Goal: Task Accomplishment & Management: Manage account settings

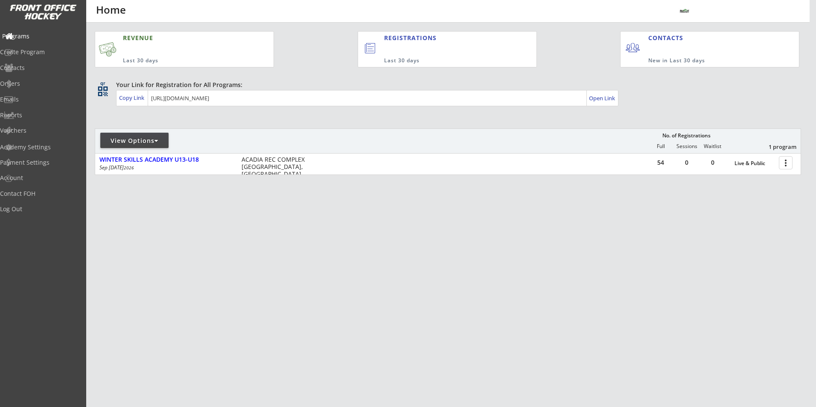
click at [42, 39] on div "Programs" at bounding box center [40, 36] width 77 height 6
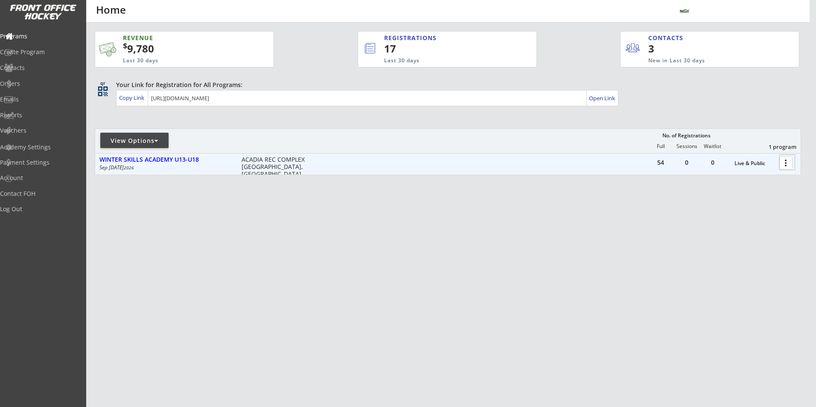
click at [787, 161] on div at bounding box center [787, 162] width 15 height 15
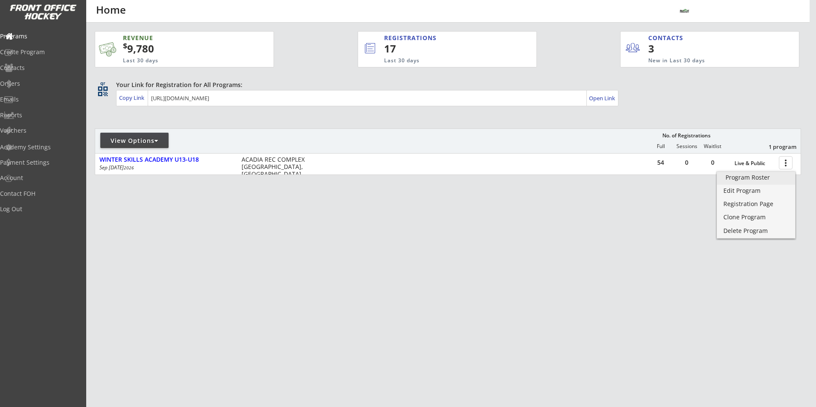
click at [765, 175] on div "Program Roster" at bounding box center [756, 178] width 61 height 6
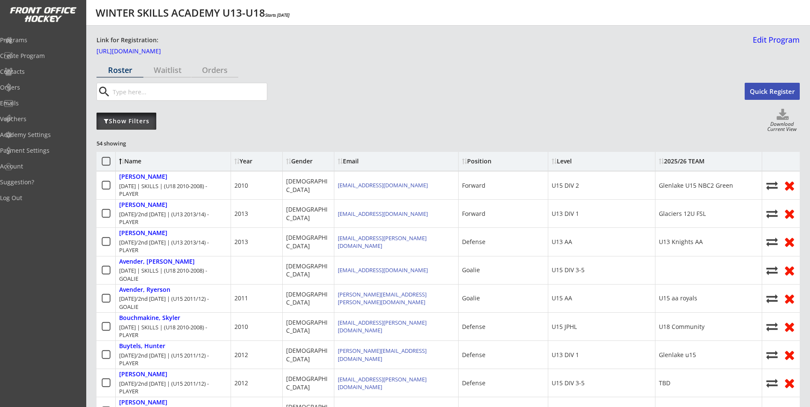
click at [133, 123] on div "Show Filters" at bounding box center [126, 121] width 60 height 9
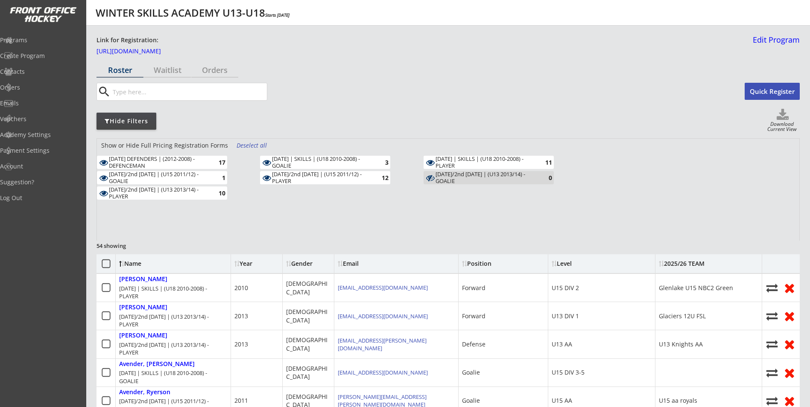
drag, startPoint x: 259, startPoint y: 144, endPoint x: 264, endPoint y: 144, distance: 4.7
click at [263, 144] on div "Deselect all" at bounding box center [253, 145] width 32 height 9
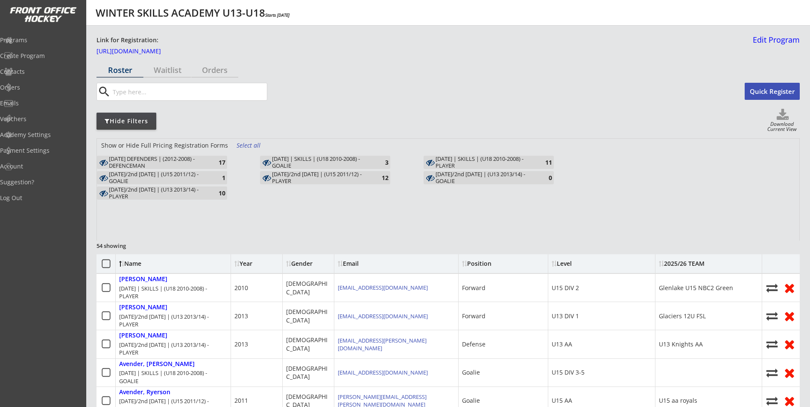
drag, startPoint x: 264, startPoint y: 144, endPoint x: 216, endPoint y: 158, distance: 49.4
click at [211, 158] on div "MONDAY DEFENDERS | (2012-2008) - DEFENCEMAN 17" at bounding box center [162, 162] width 130 height 13
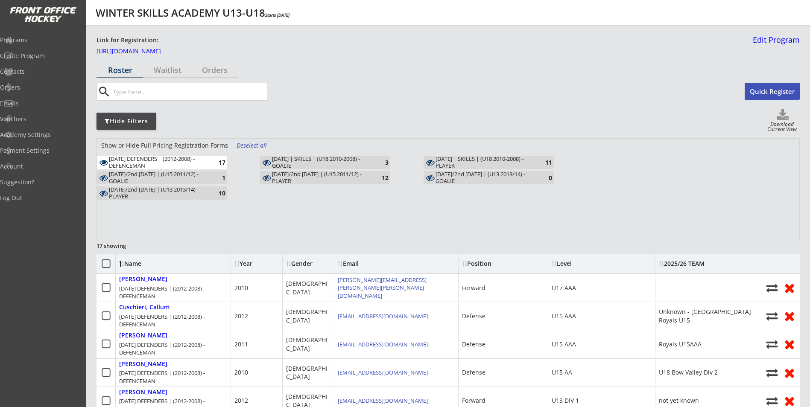
drag, startPoint x: 191, startPoint y: 158, endPoint x: 180, endPoint y: 155, distance: 11.5
click at [190, 158] on div "[DATE] DEFENDERS | (2012-2008) - DEFENCEMAN" at bounding box center [158, 162] width 99 height 13
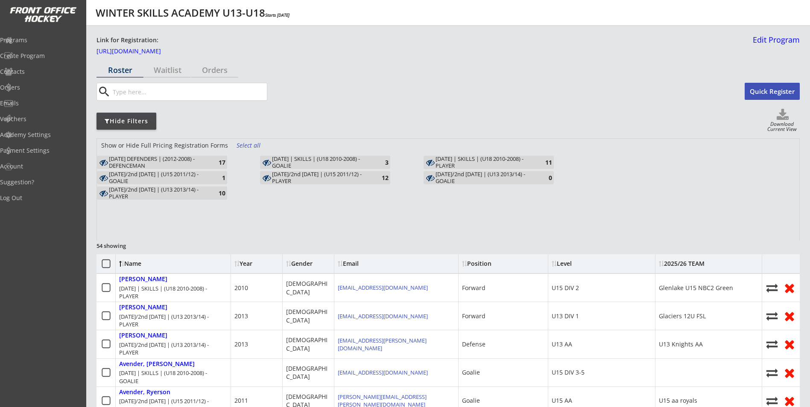
click at [212, 161] on div "17" at bounding box center [216, 162] width 17 height 6
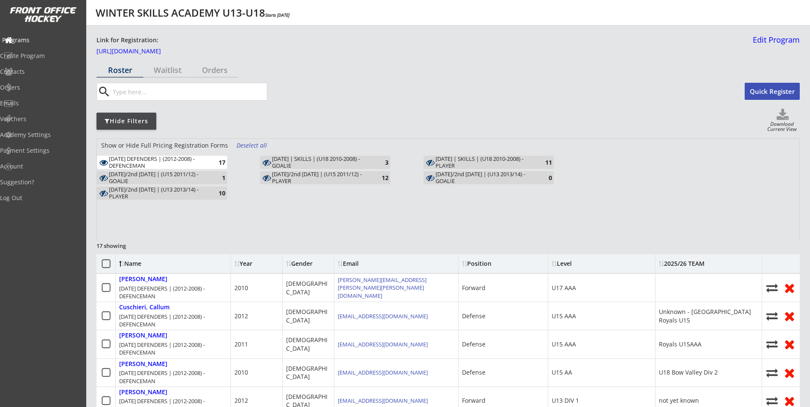
click at [41, 38] on div "Programs" at bounding box center [40, 40] width 77 height 6
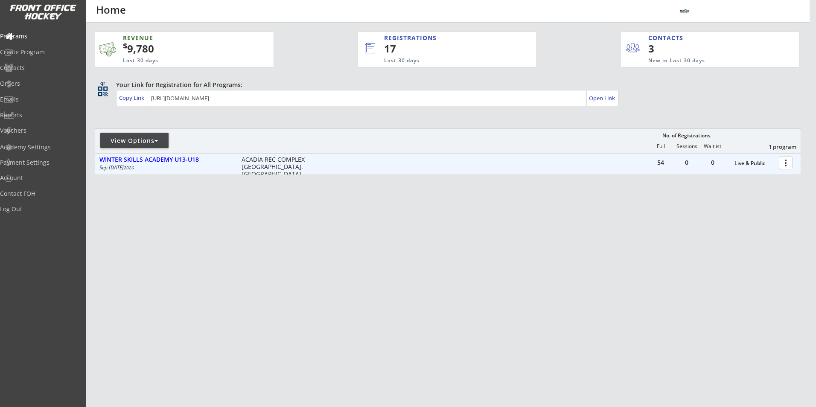
click at [788, 160] on div at bounding box center [787, 162] width 15 height 15
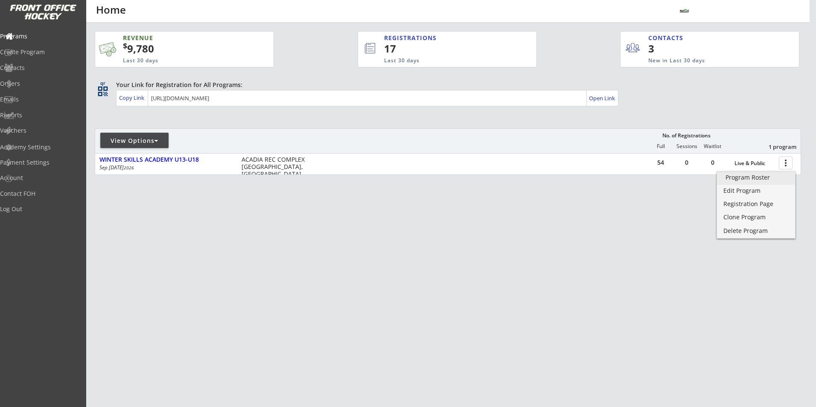
click at [774, 178] on div "Program Roster" at bounding box center [756, 178] width 61 height 6
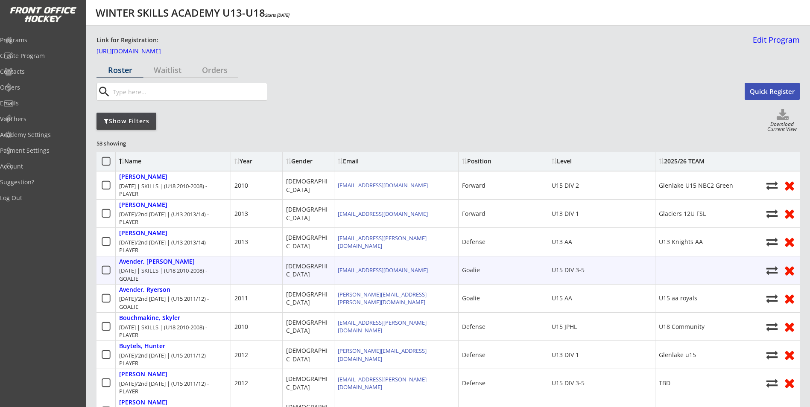
scroll to position [43, 0]
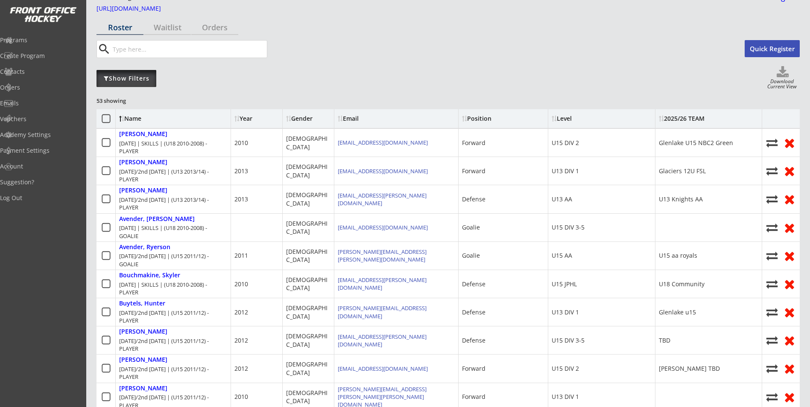
click at [135, 73] on div "Show Filters" at bounding box center [126, 78] width 60 height 17
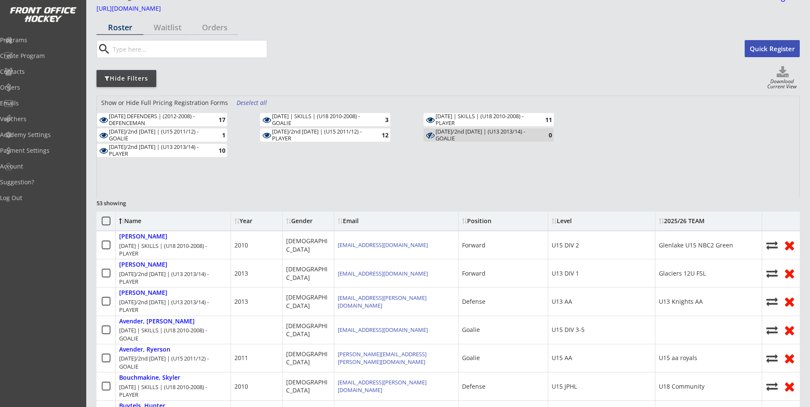
click at [242, 104] on div "Deselect all" at bounding box center [253, 103] width 32 height 9
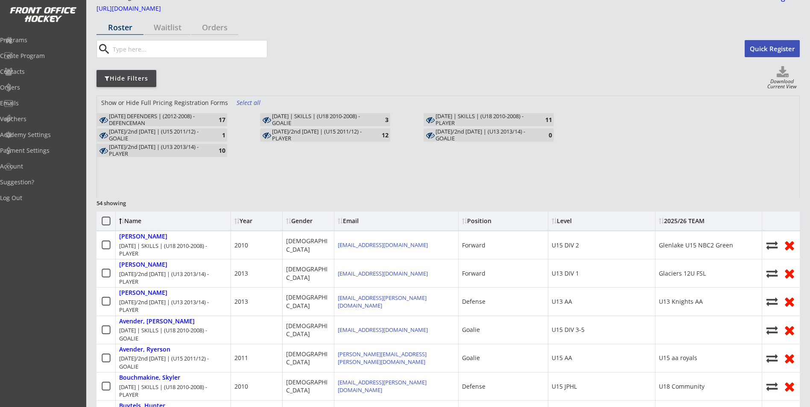
click at [208, 119] on div "[DATE] DEFENDERS | (2012-2008) - DEFENCEMAN" at bounding box center [158, 119] width 99 height 13
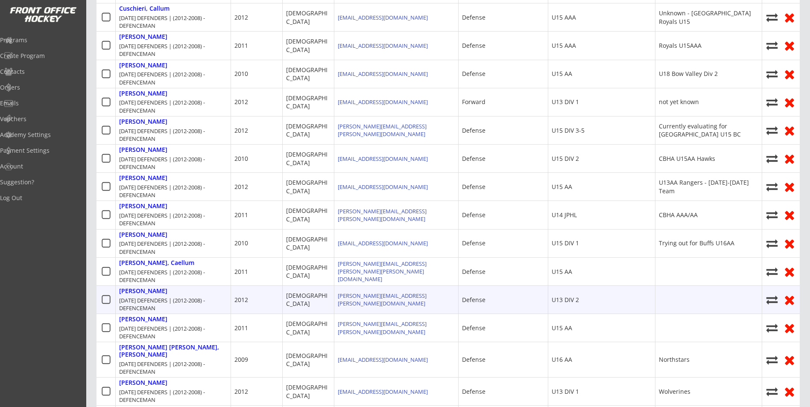
scroll to position [342, 0]
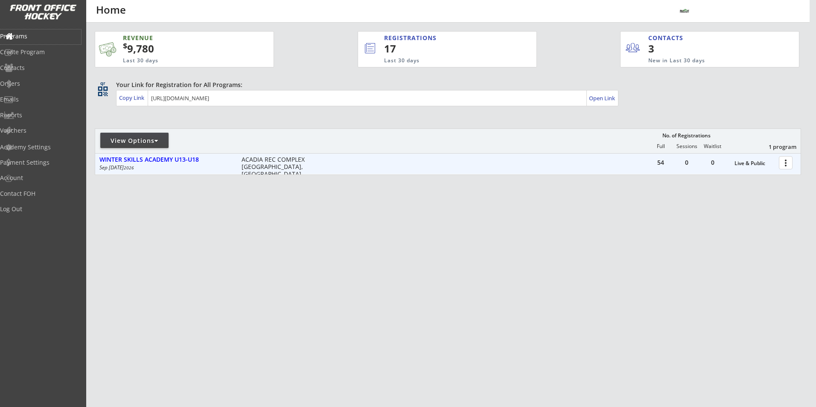
click at [781, 161] on div at bounding box center [787, 162] width 15 height 15
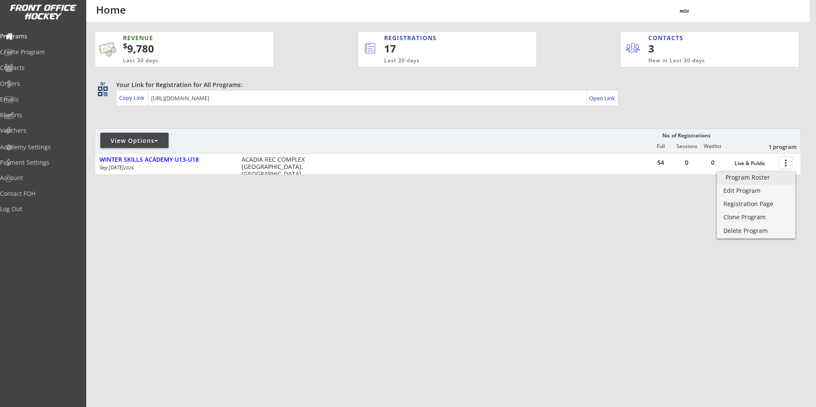
click at [767, 173] on link "Program Roster" at bounding box center [756, 178] width 78 height 13
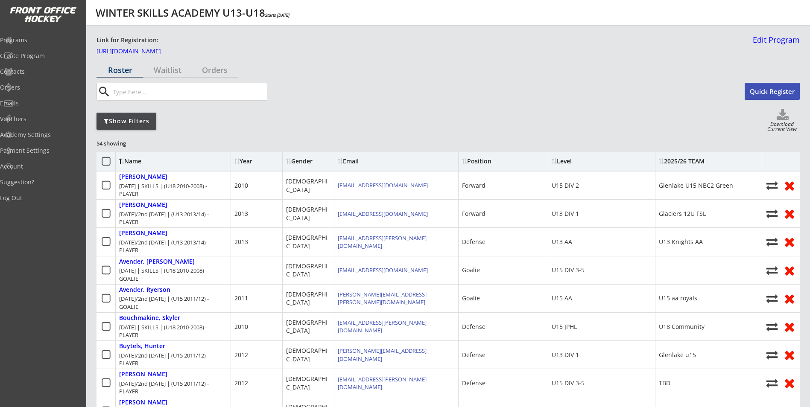
click at [129, 117] on div "Show Filters" at bounding box center [126, 121] width 60 height 9
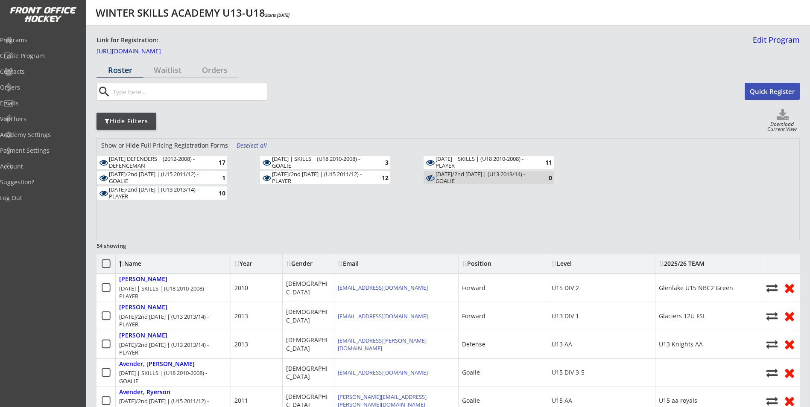
click at [249, 146] on div "Deselect all" at bounding box center [253, 145] width 32 height 9
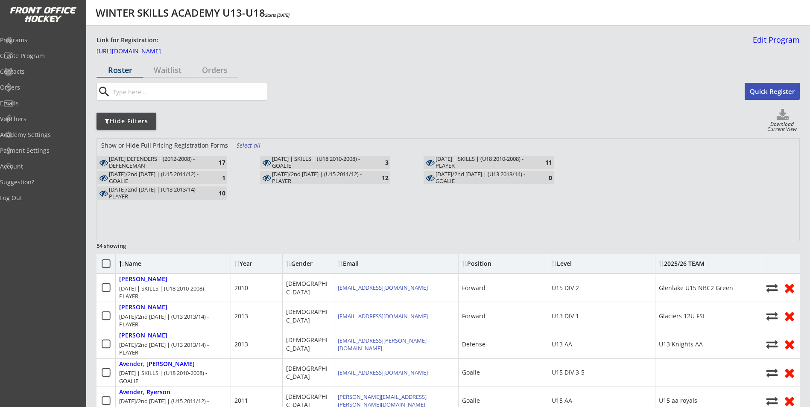
click at [237, 146] on div "Select all" at bounding box center [253, 145] width 32 height 9
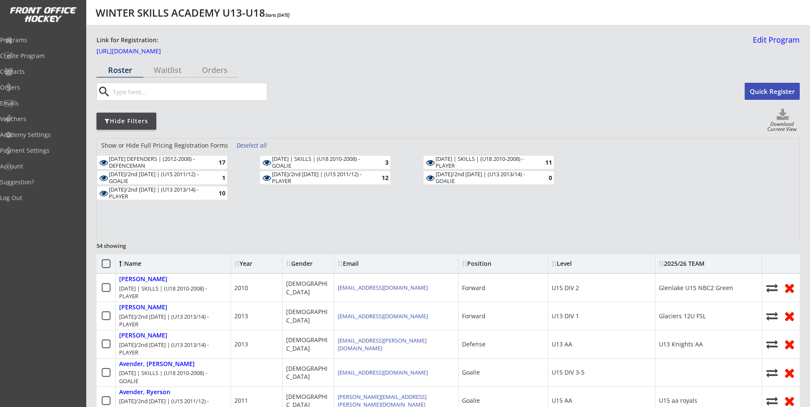
click at [214, 164] on div "17" at bounding box center [216, 162] width 17 height 6
click at [210, 163] on div "17" at bounding box center [216, 162] width 17 height 6
click at [237, 143] on div "Deselect all" at bounding box center [253, 145] width 32 height 9
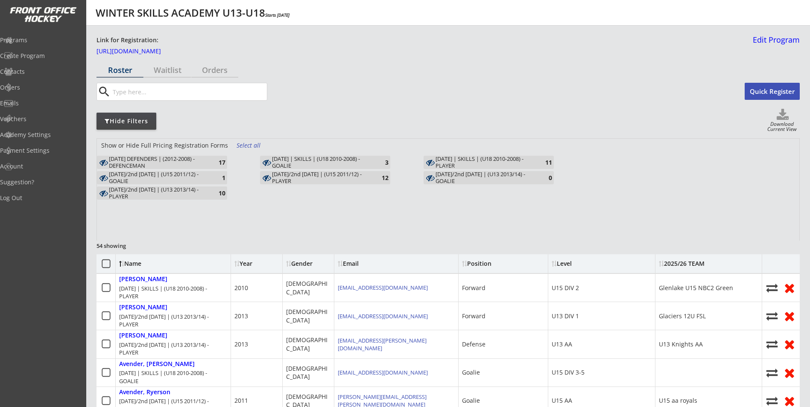
click at [201, 171] on div "[DATE]/2nd [DATE] | (U15 2011/12) - GOALIE" at bounding box center [158, 177] width 99 height 13
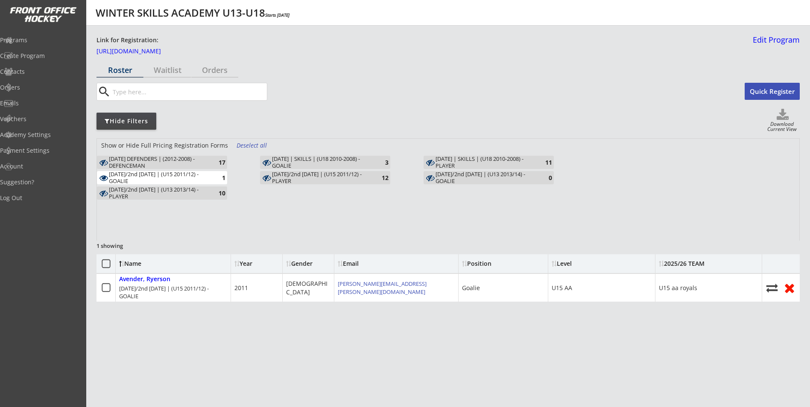
click at [201, 171] on div "[DATE]/2nd [DATE] | (U15 2011/12) - GOALIE" at bounding box center [158, 177] width 99 height 13
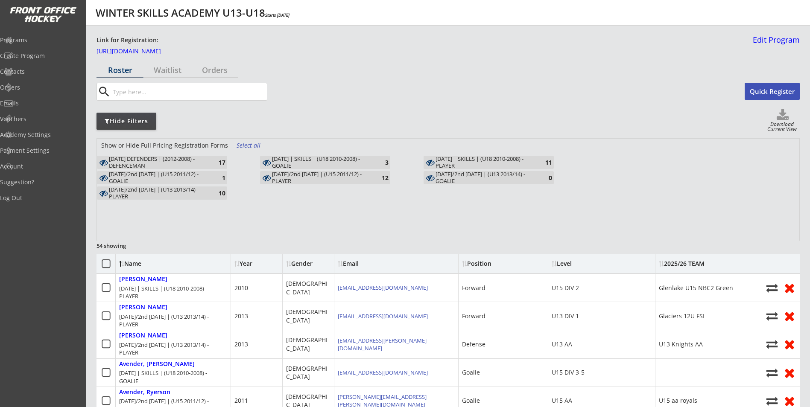
click at [204, 163] on div "[DATE] DEFENDERS | (2012-2008) - DEFENCEMAN" at bounding box center [158, 162] width 99 height 13
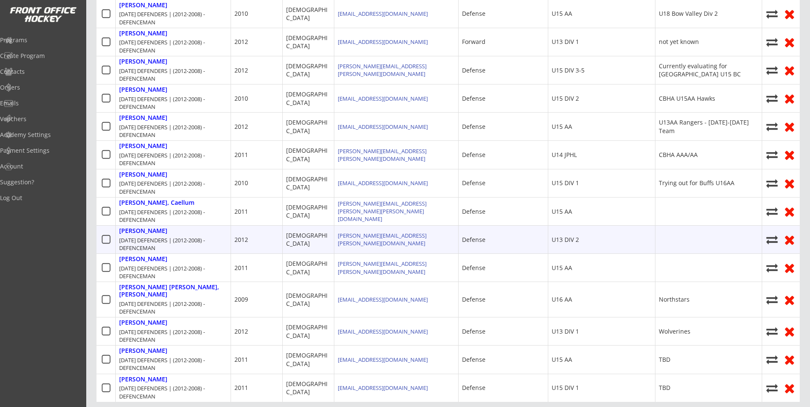
scroll to position [384, 0]
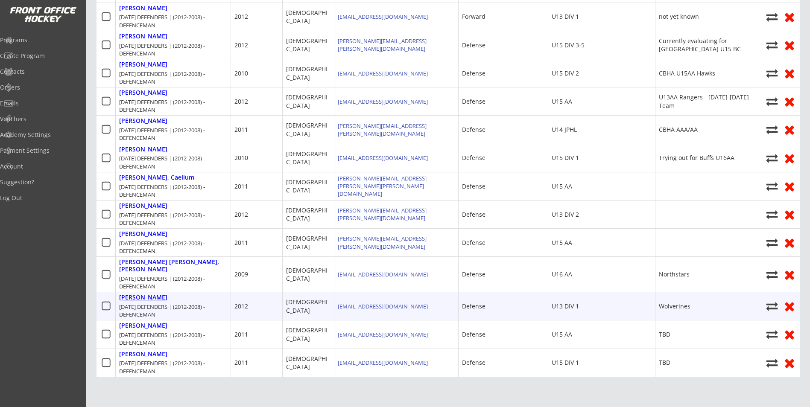
click at [165, 294] on div "[PERSON_NAME]" at bounding box center [143, 297] width 48 height 7
select select ""Defense""
select select ""U13 DIV 1""
select select ""AS""
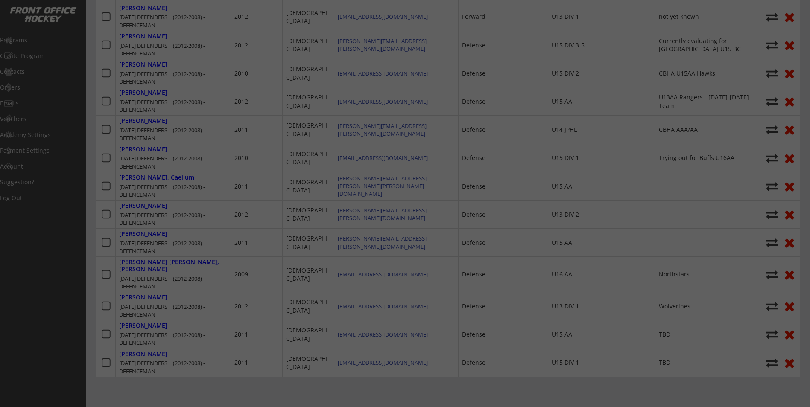
type input "Wolverines"
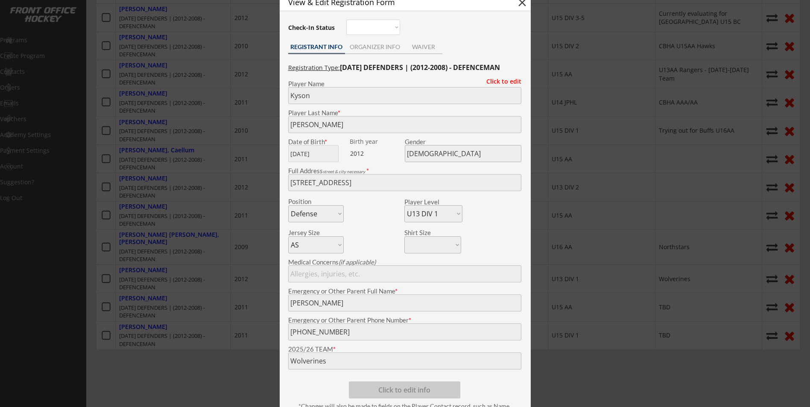
scroll to position [465, 0]
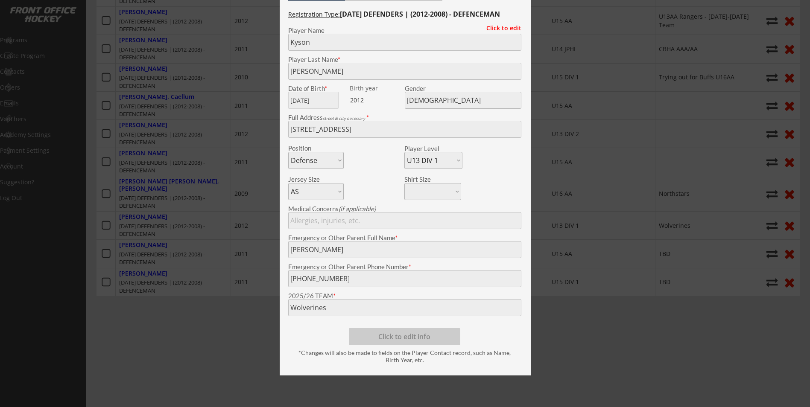
click at [135, 336] on div at bounding box center [405, 203] width 810 height 407
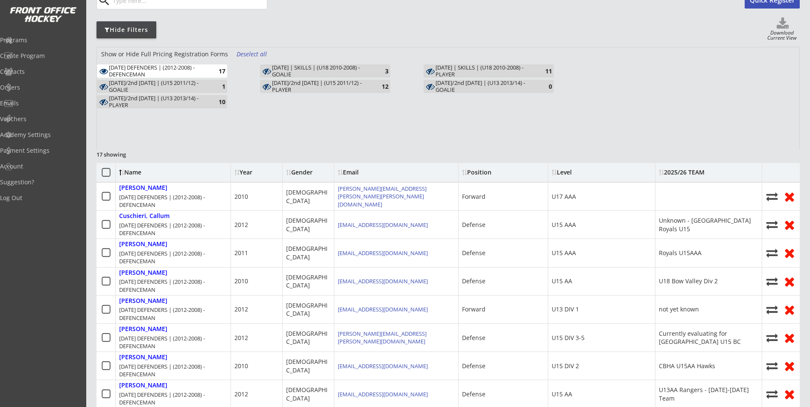
scroll to position [81, 0]
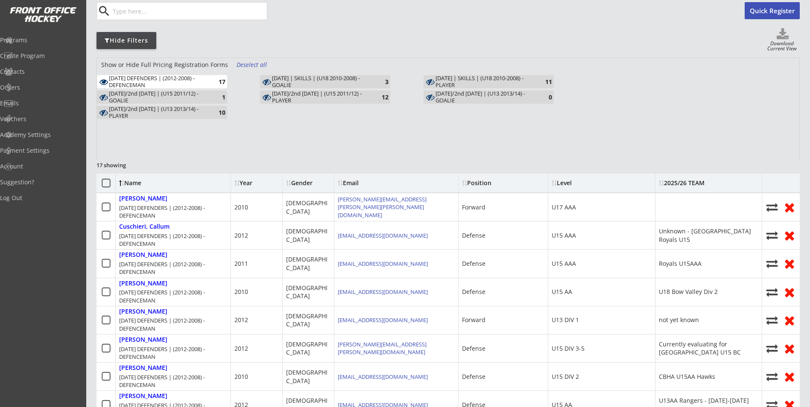
click at [211, 81] on div "17" at bounding box center [216, 82] width 17 height 6
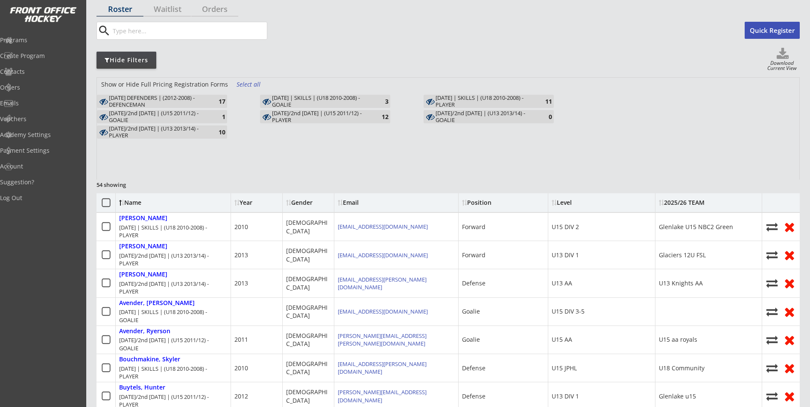
scroll to position [38, 0]
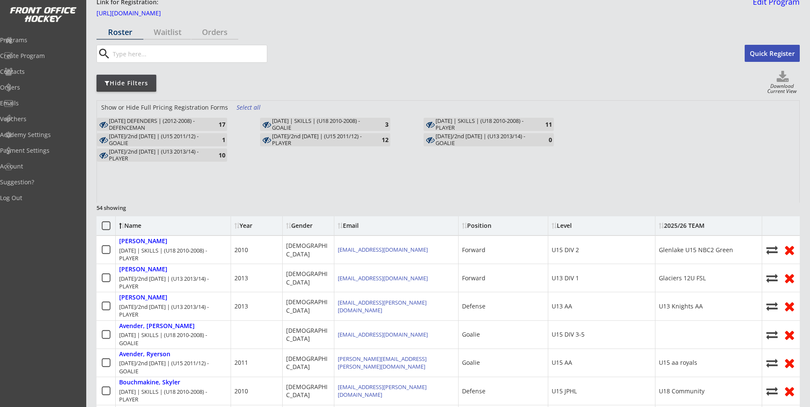
click at [124, 30] on div "Roster" at bounding box center [119, 32] width 47 height 8
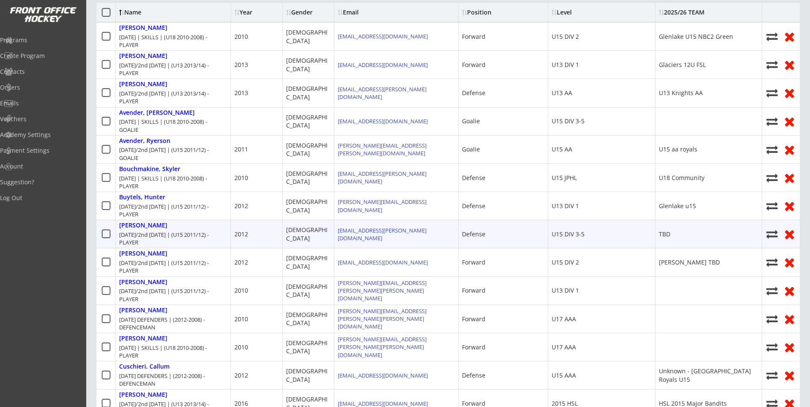
scroll to position [0, 0]
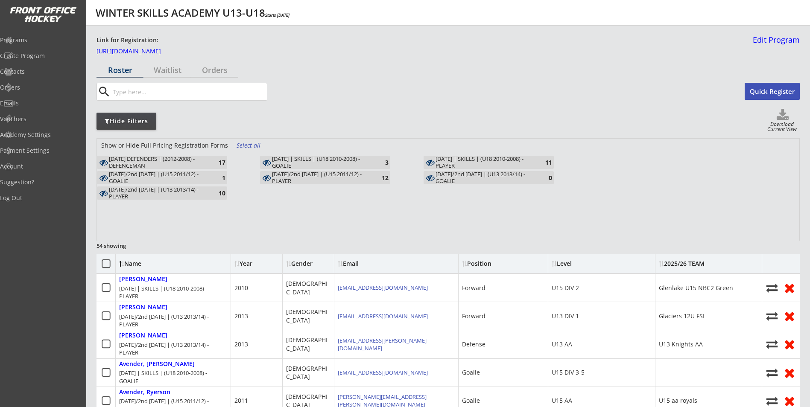
click at [201, 160] on div "[DATE] DEFENDERS | (2012-2008) - DEFENCEMAN" at bounding box center [158, 162] width 99 height 13
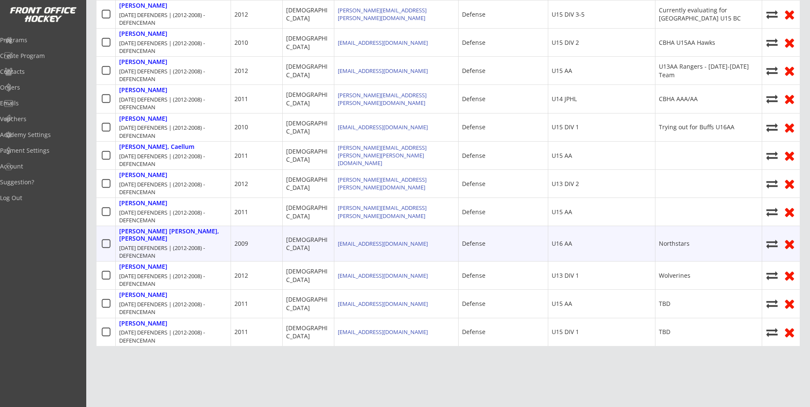
scroll to position [465, 0]
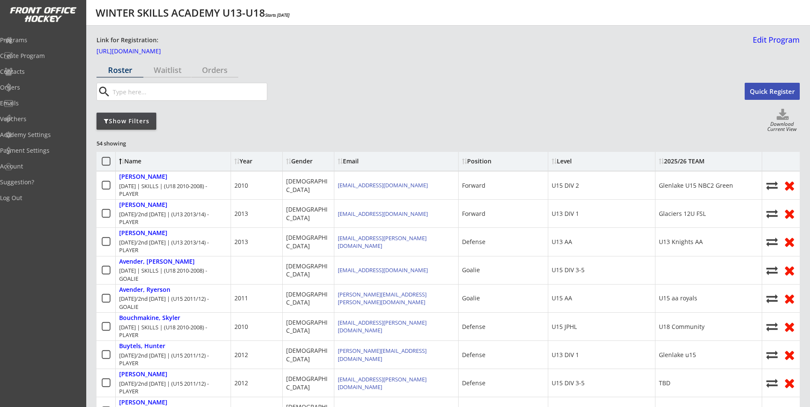
click at [134, 117] on div "Show Filters" at bounding box center [126, 121] width 60 height 9
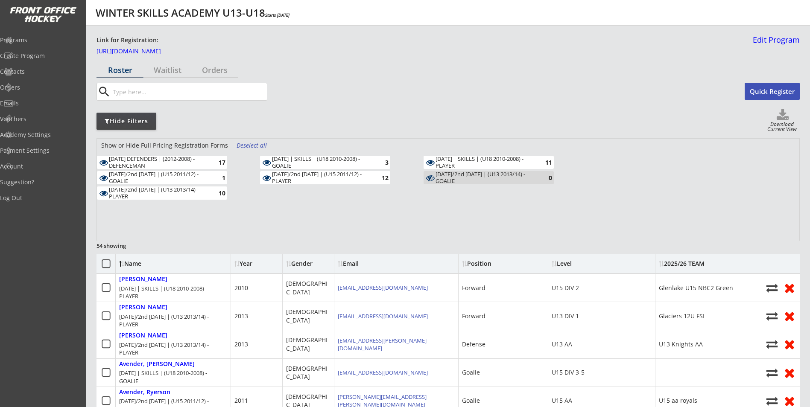
click at [254, 146] on div "Deselect all" at bounding box center [253, 145] width 32 height 9
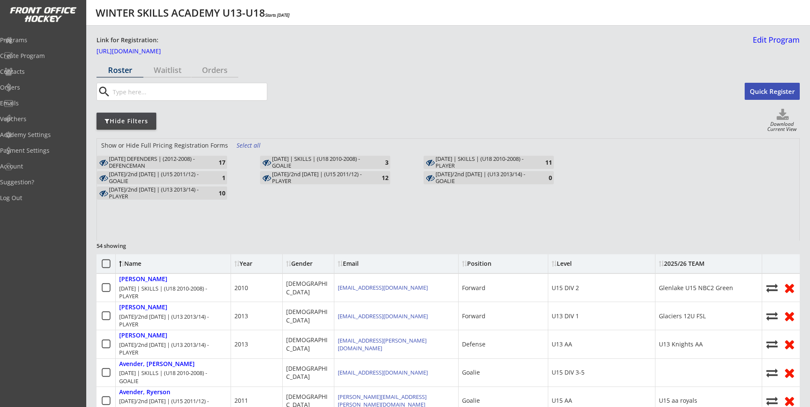
click at [217, 158] on div "MONDAY DEFENDERS | (2012-2008) - DEFENCEMAN 17" at bounding box center [162, 162] width 130 height 13
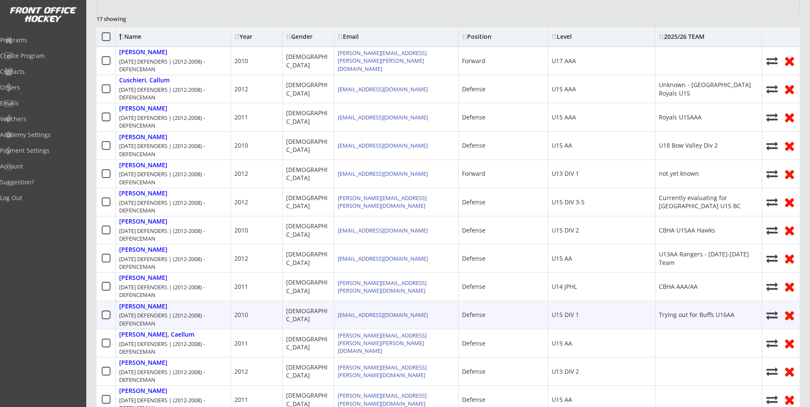
scroll to position [213, 0]
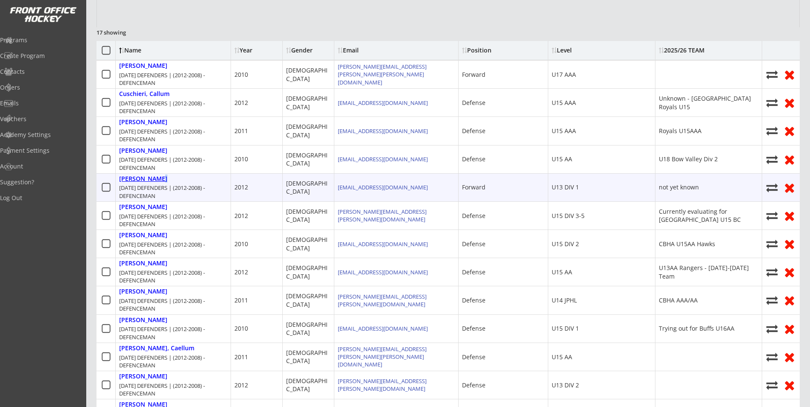
click at [154, 178] on div "Gidrewicz, Lucas" at bounding box center [143, 178] width 48 height 7
select select ""Forward""
select select ""U13 DIV 1""
select select ""AS""
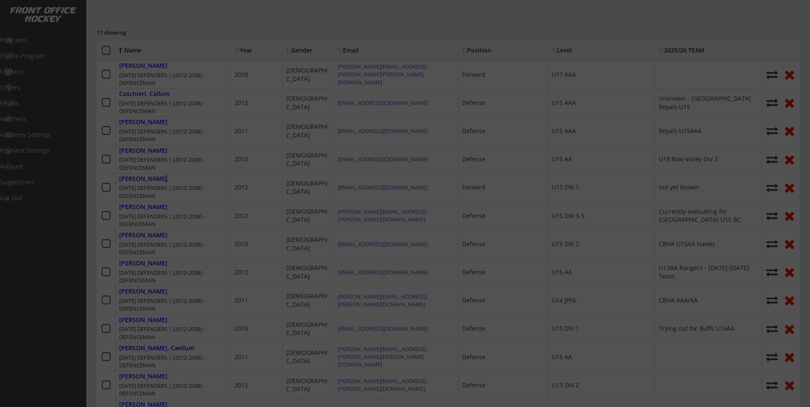
type input "not yet known"
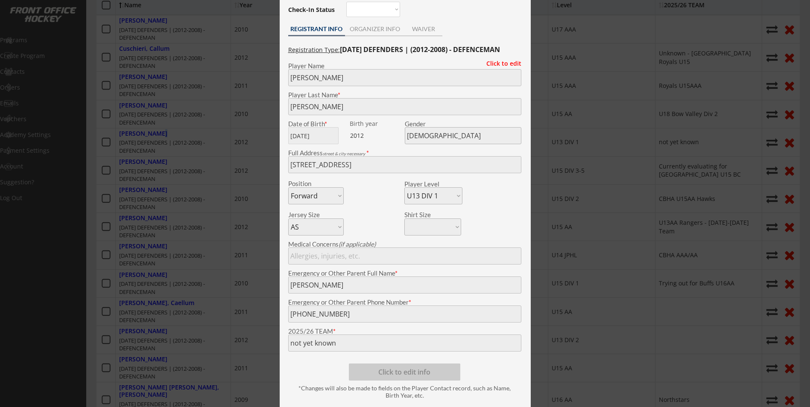
scroll to position [256, 0]
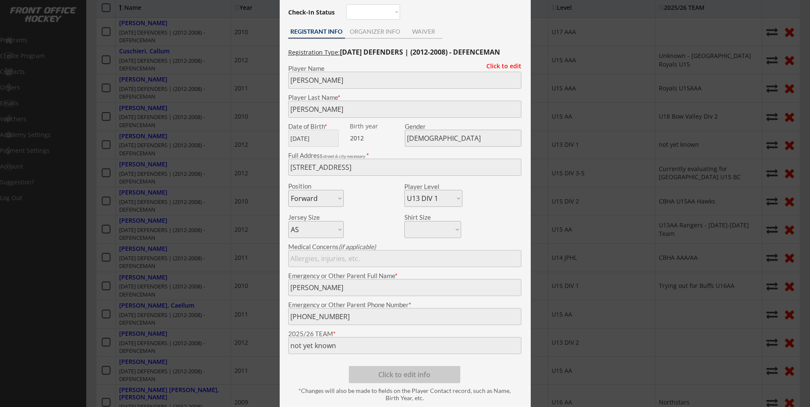
click at [611, 202] on div at bounding box center [405, 203] width 810 height 407
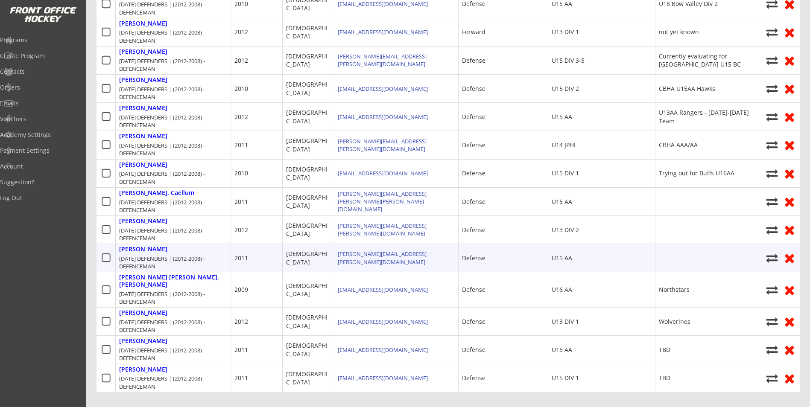
scroll to position [384, 0]
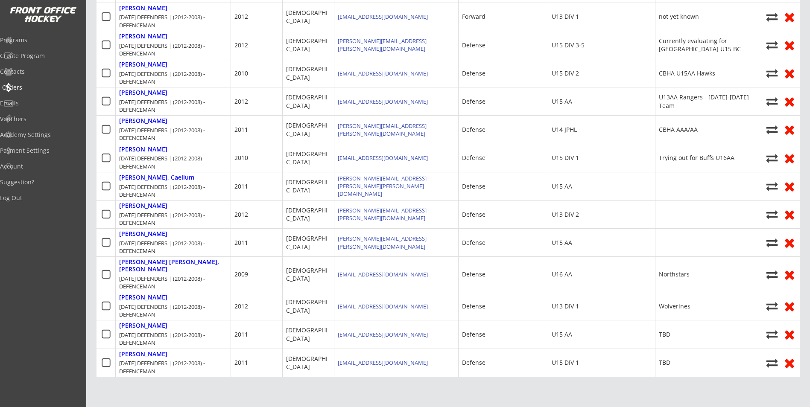
click at [28, 87] on div "Orders" at bounding box center [40, 88] width 77 height 6
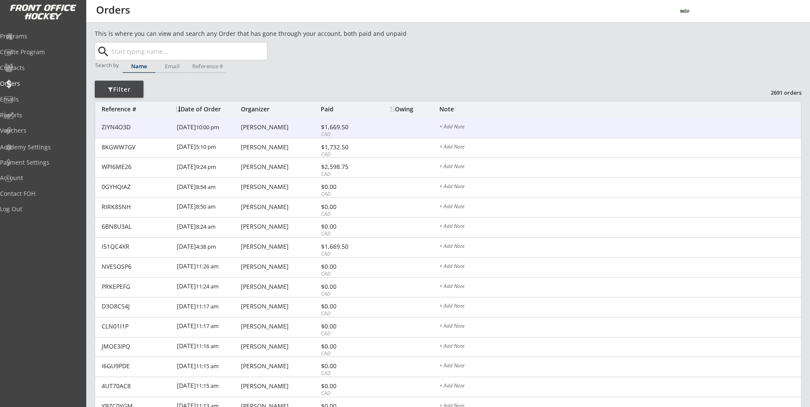
click at [196, 130] on font "10:00 pm" at bounding box center [207, 127] width 23 height 8
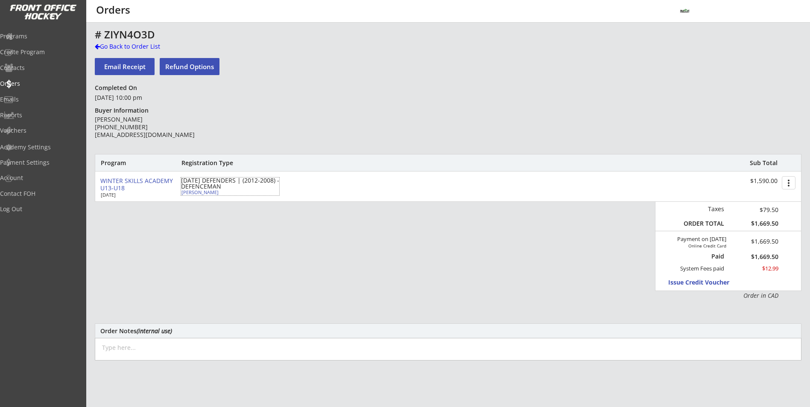
click at [190, 195] on div "[PERSON_NAME]" at bounding box center [228, 192] width 95 height 5
select select ""Defense""
select select ""U15 AA""
select select ""AL""
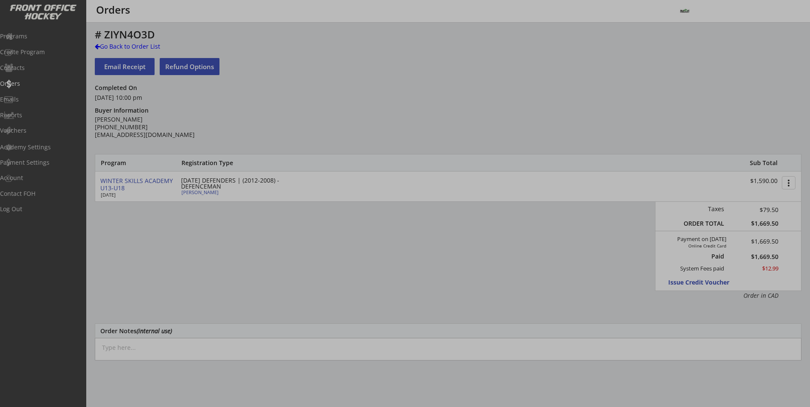
type input "[DEMOGRAPHIC_DATA]"
type input "U18 Bow Valley Div 2"
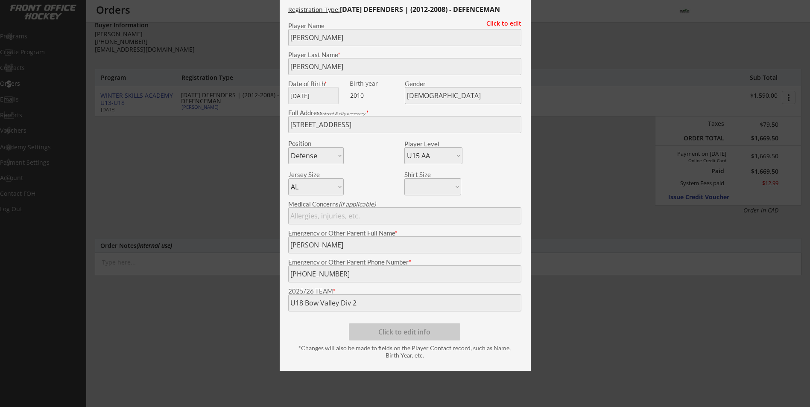
scroll to position [43, 0]
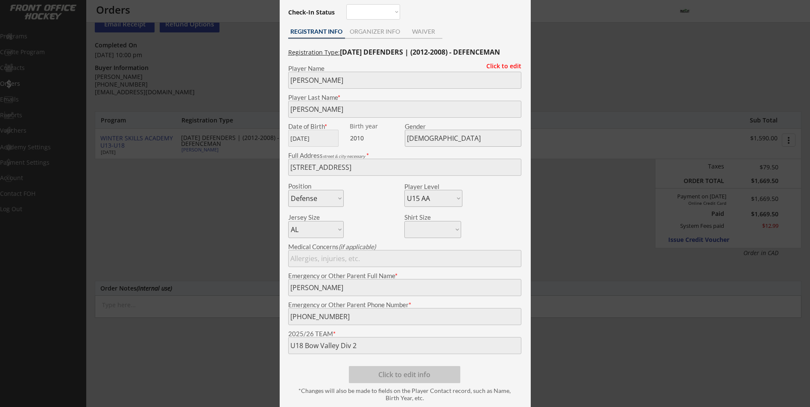
click at [183, 215] on div at bounding box center [405, 203] width 810 height 407
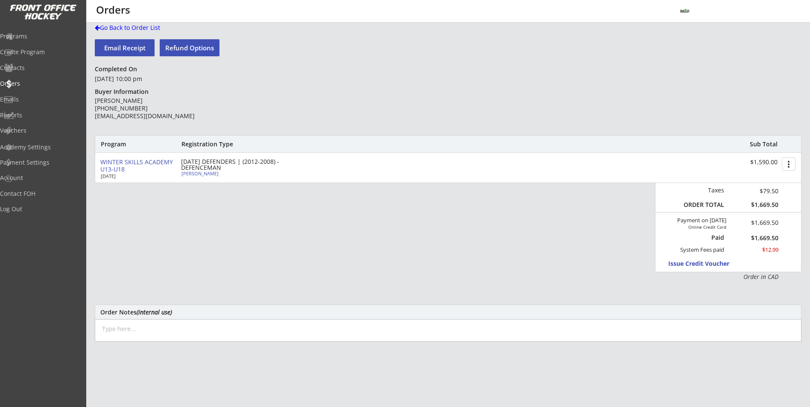
scroll to position [0, 0]
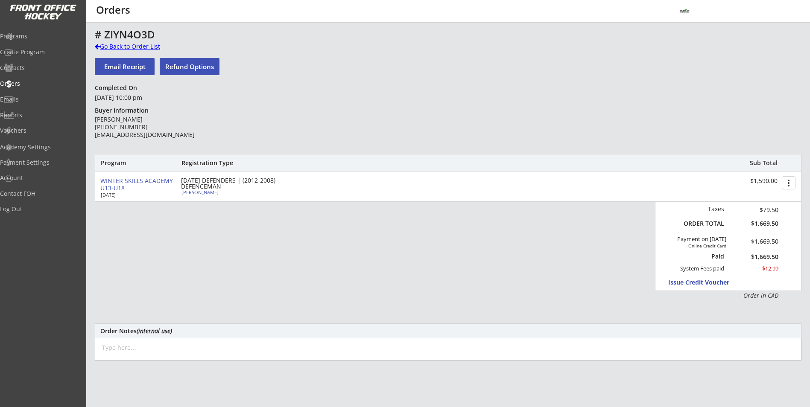
click at [146, 46] on div "Go Back to Order List" at bounding box center [139, 46] width 88 height 9
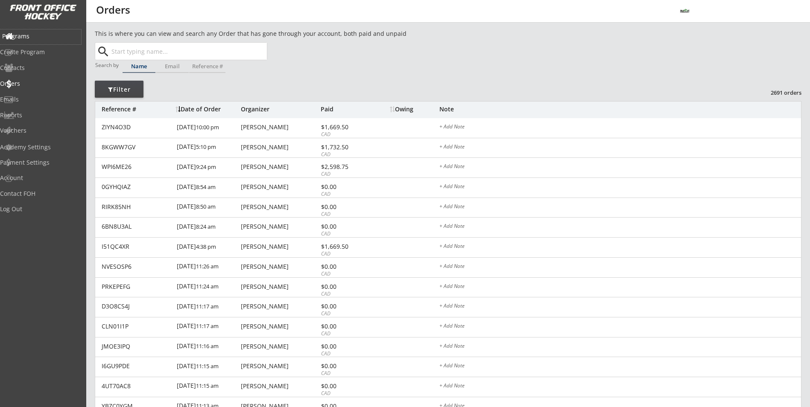
click at [43, 39] on div "Programs" at bounding box center [40, 36] width 77 height 6
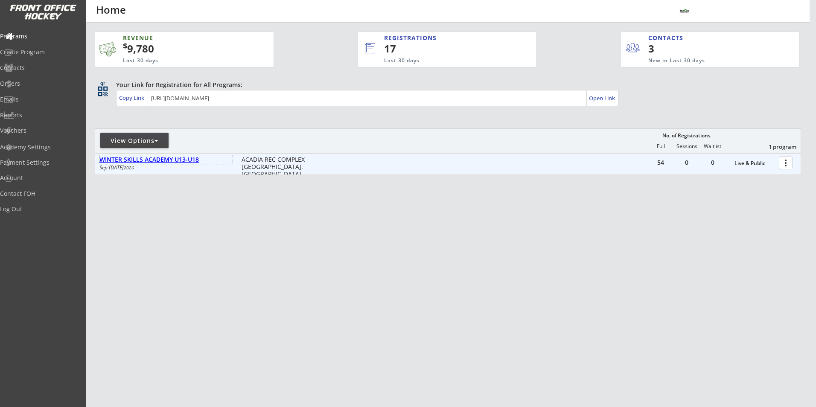
click at [132, 162] on div "WINTER SKILLS ACADEMY U13-U18" at bounding box center [165, 159] width 133 height 7
